Goal: Navigation & Orientation: Find specific page/section

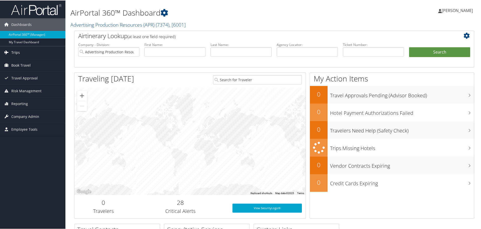
click at [15, 51] on span "Trips" at bounding box center [15, 52] width 9 height 13
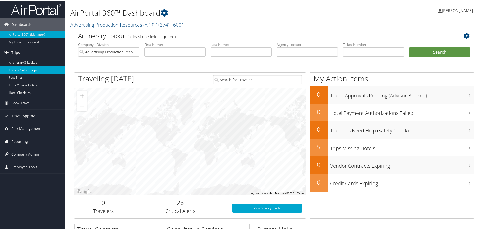
click at [16, 68] on link "Current/Future Trips" at bounding box center [32, 70] width 65 height 8
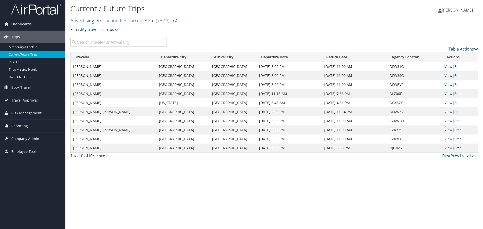
click at [464, 154] on link "Next" at bounding box center [466, 156] width 9 height 6
